Goal: Task Accomplishment & Management: Use online tool/utility

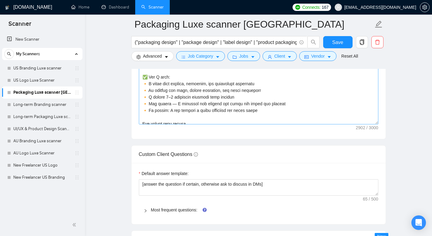
scroll to position [213, 0]
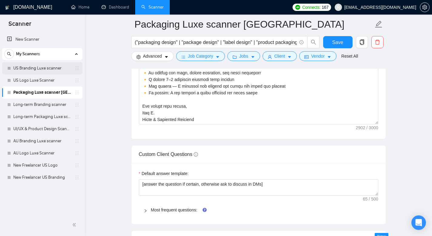
click at [45, 66] on link "US Branding Luxe scanner" at bounding box center [42, 68] width 58 height 12
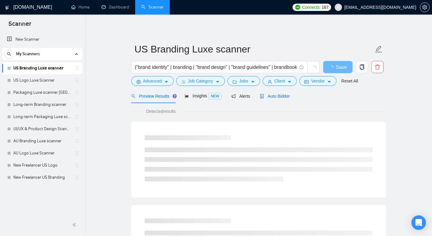
click at [278, 94] on span "Auto Bidder" at bounding box center [275, 96] width 30 height 5
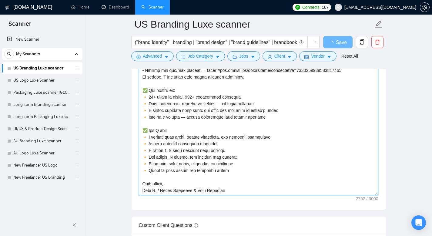
scroll to position [715, 0]
drag, startPoint x: 141, startPoint y: 172, endPoint x: 224, endPoint y: 207, distance: 90.2
click at [224, 207] on div "Cover letter template:" at bounding box center [258, 125] width 254 height 167
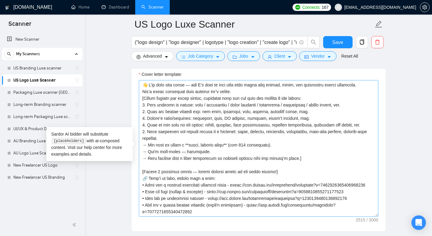
scroll to position [153, 0]
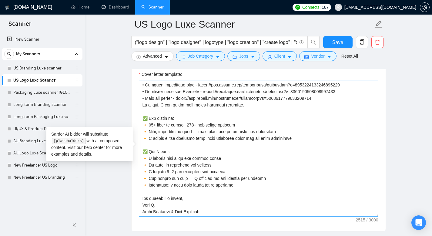
drag, startPoint x: 207, startPoint y: 212, endPoint x: 141, endPoint y: 198, distance: 67.3
click at [141, 198] on textarea "Cover letter template:" at bounding box center [258, 148] width 239 height 136
click at [150, 200] on textarea "Cover letter template:" at bounding box center [258, 148] width 239 height 136
drag, startPoint x: 191, startPoint y: 197, endPoint x: 141, endPoint y: 200, distance: 50.6
click at [141, 200] on textarea "Cover letter template:" at bounding box center [258, 148] width 239 height 136
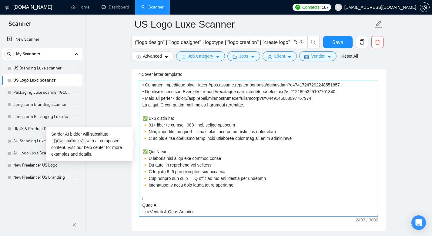
type textarea "👋 I’ve read your brief — and 𝗜’𝗱 𝗹𝗼𝘃𝗲 𝘁𝗼 𝗵𝗲𝗹𝗽 make your brand feel 𝘀𝘁𝗿𝗼𝗻𝗴, 𝗰𝗹𝗲𝗮…"
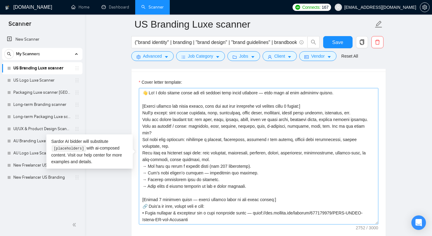
scroll to position [200, 0]
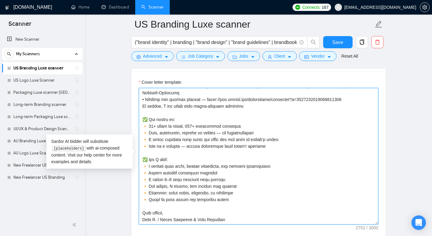
click at [196, 145] on textarea "Cover letter template:" at bounding box center [258, 156] width 239 height 136
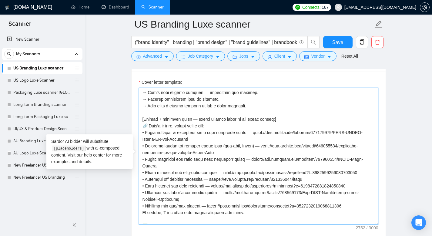
scroll to position [74, 0]
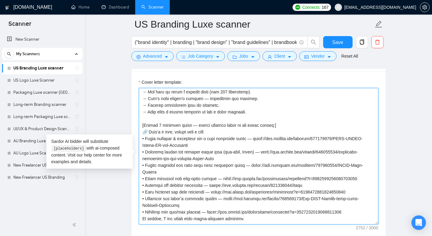
drag, startPoint x: 245, startPoint y: 170, endPoint x: 141, endPoint y: 135, distance: 108.8
click at [141, 135] on textarea "Cover letter template:" at bounding box center [258, 156] width 239 height 136
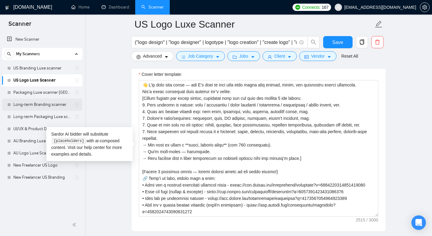
scroll to position [153, 0]
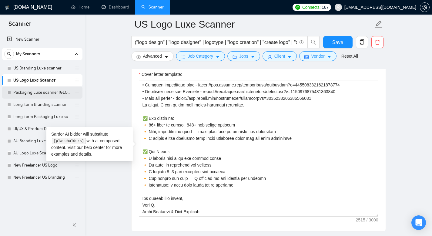
click at [38, 93] on link "Packaging Luxe scanner [GEOGRAPHIC_DATA]" at bounding box center [42, 92] width 58 height 12
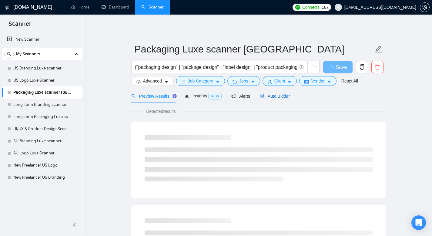
click at [276, 98] on span "Auto Bidder" at bounding box center [275, 96] width 30 height 5
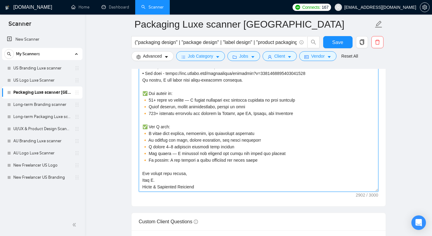
scroll to position [740, 0]
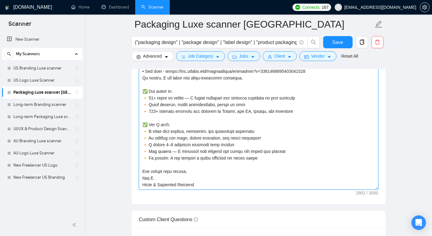
drag, startPoint x: 148, startPoint y: 136, endPoint x: 232, endPoint y: 216, distance: 115.9
click at [232, 216] on form "Auto Bidding Enabled Auto Bidding Enabled: OFF Auto Bidder Schedule Auto Biddin…" at bounding box center [258, 144] width 254 height 1541
